Goal: Information Seeking & Learning: Learn about a topic

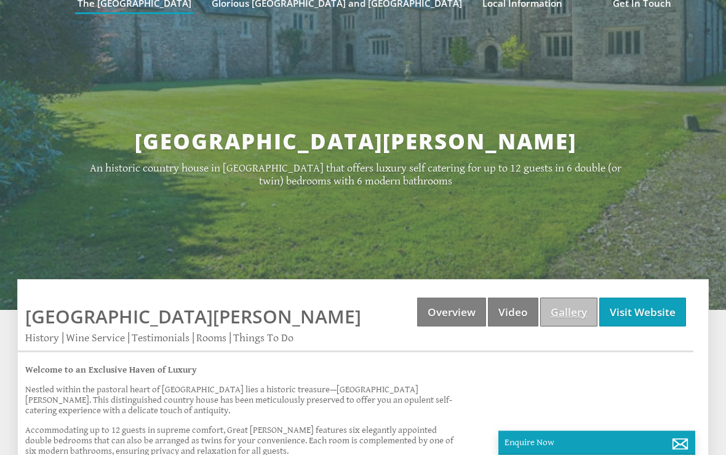
scroll to position [264, 0]
click at [568, 298] on link "Gallery" at bounding box center [568, 312] width 57 height 29
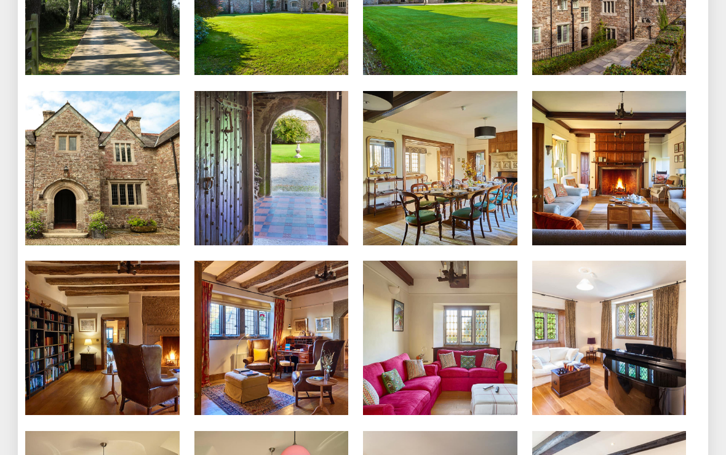
scroll to position [707, 0]
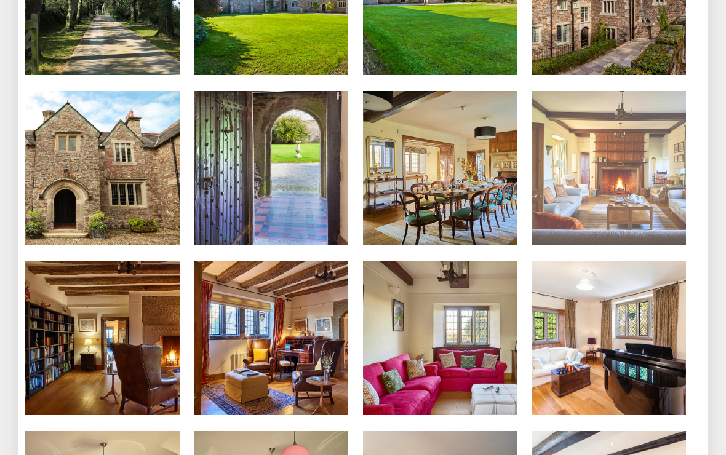
click at [612, 129] on img at bounding box center [609, 168] width 154 height 154
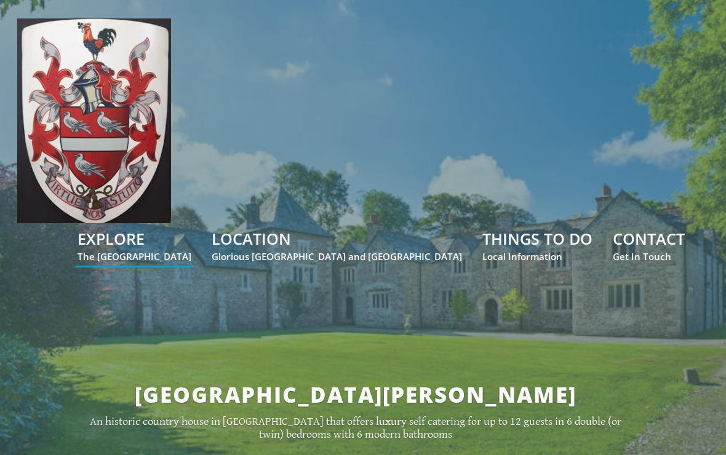
scroll to position [15, 0]
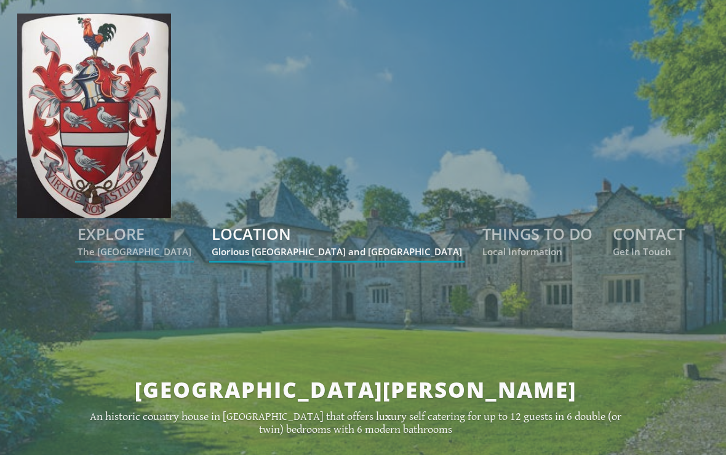
click at [377, 223] on link "LOCATION Glorious [GEOGRAPHIC_DATA] and [GEOGRAPHIC_DATA]" at bounding box center [337, 240] width 250 height 34
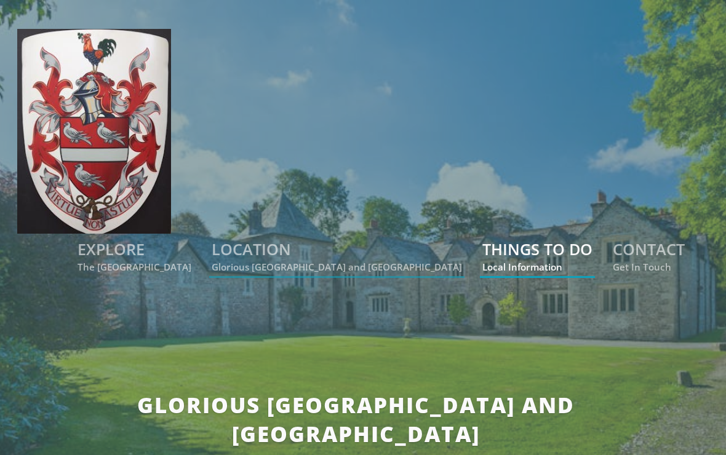
click at [530, 261] on small "Local Information" at bounding box center [537, 267] width 110 height 12
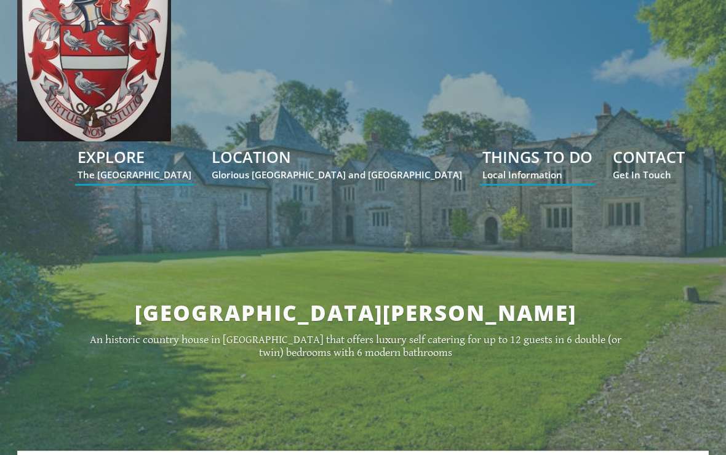
scroll to position [92, 0]
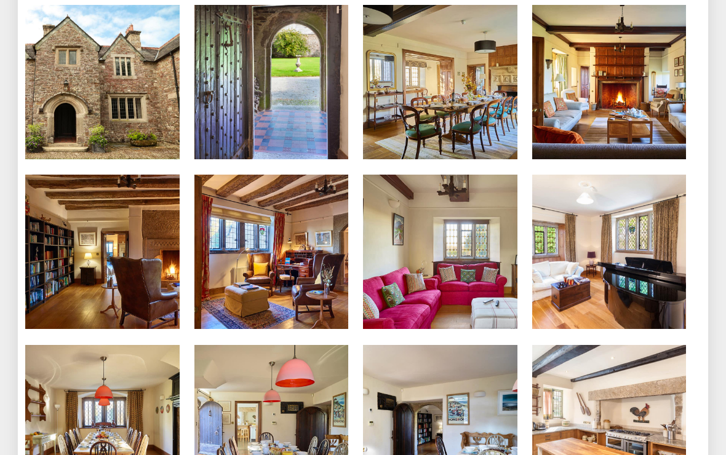
scroll to position [793, 0]
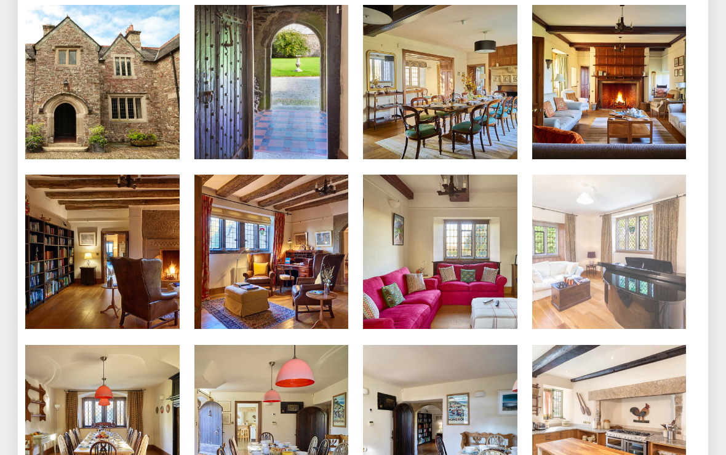
click at [624, 231] on img at bounding box center [609, 252] width 154 height 154
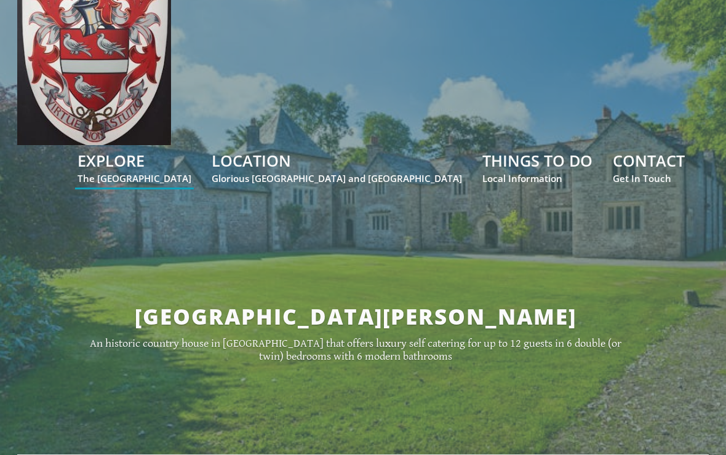
scroll to position [0, 0]
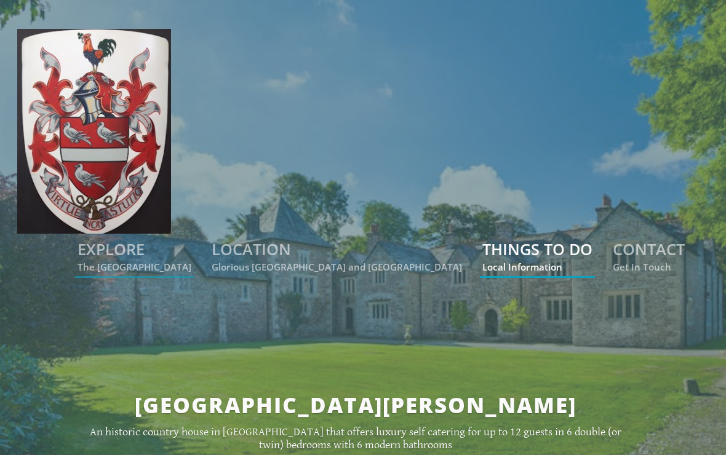
click at [534, 261] on small "Local Information" at bounding box center [537, 267] width 110 height 12
click at [521, 261] on small "Local Information" at bounding box center [537, 267] width 110 height 12
click at [526, 239] on link "THINGS TO DO Local Information" at bounding box center [537, 256] width 110 height 34
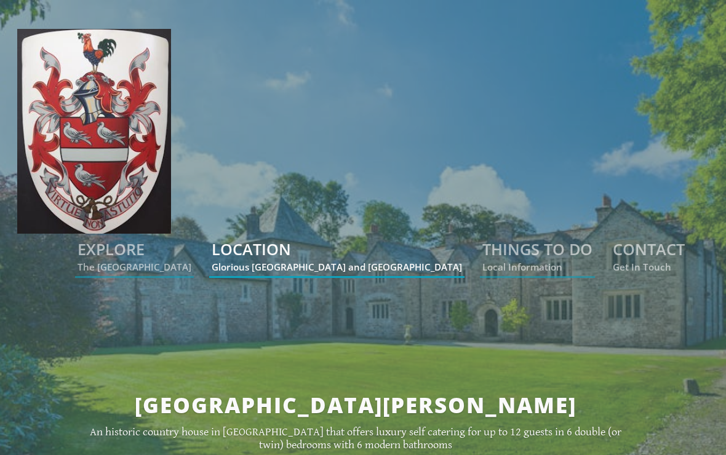
click at [353, 239] on link "LOCATION Glorious [GEOGRAPHIC_DATA] and [GEOGRAPHIC_DATA]" at bounding box center [337, 256] width 250 height 34
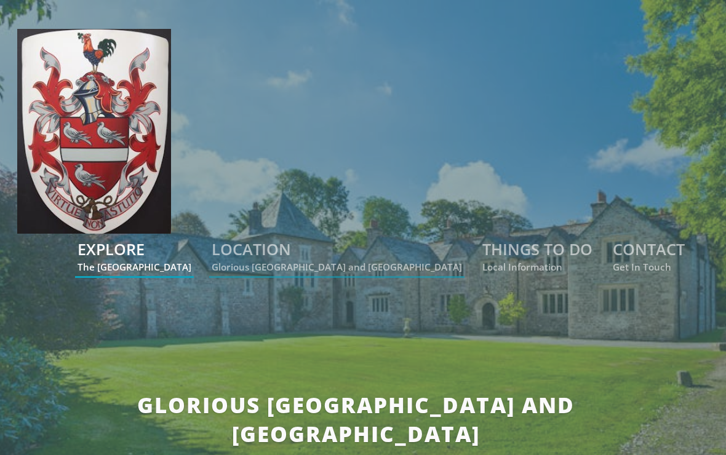
click at [191, 239] on link "EXPLORE The [GEOGRAPHIC_DATA]" at bounding box center [134, 256] width 114 height 34
